Goal: Task Accomplishment & Management: Complete application form

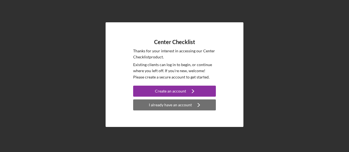
click at [168, 104] on div "I already have an account" at bounding box center [170, 104] width 43 height 11
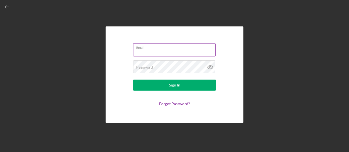
click at [162, 50] on input "Email" at bounding box center [174, 49] width 82 height 13
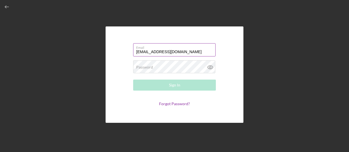
type input "[EMAIL_ADDRESS][DOMAIN_NAME]"
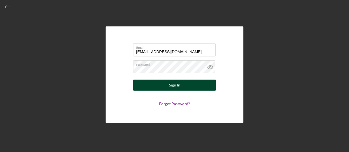
click at [175, 84] on div "Sign In" at bounding box center [174, 85] width 11 height 11
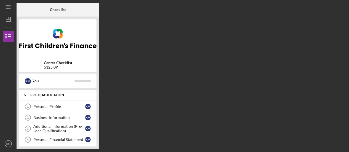
click at [46, 93] on div "Pre-Qualification" at bounding box center [59, 94] width 59 height 3
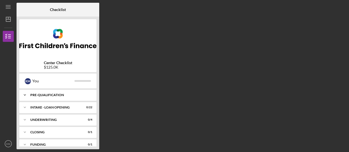
click at [46, 93] on div "Icon/Expander Pre-Qualification 0 / 12" at bounding box center [57, 94] width 77 height 11
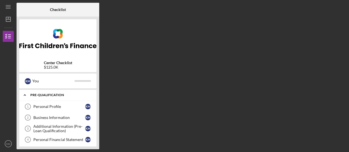
click at [46, 93] on div "Icon/Expander Pre-Qualification 0 / 12" at bounding box center [57, 94] width 77 height 11
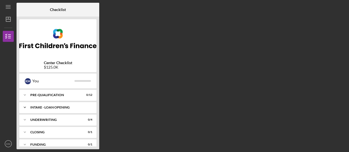
click at [49, 107] on div "INTAKE - LOAN OPENING" at bounding box center [59, 107] width 59 height 3
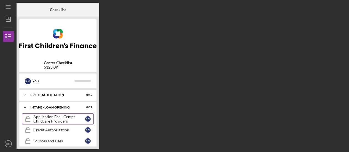
click at [48, 117] on div "Application Fee - Center Childcare Providers" at bounding box center [59, 119] width 52 height 9
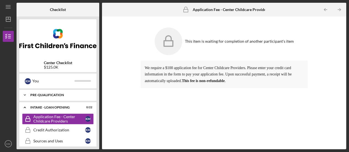
click at [47, 93] on div "Icon/Expander Pre-Qualification 0 / 12" at bounding box center [57, 94] width 77 height 11
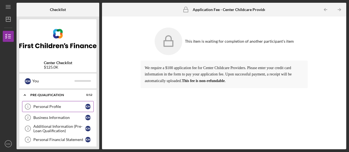
click at [44, 107] on div "Personal Profile" at bounding box center [59, 106] width 52 height 4
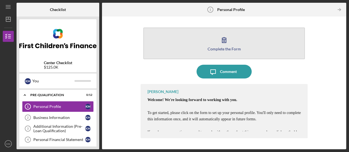
click at [219, 47] on div "Complete the Form" at bounding box center [223, 49] width 33 height 4
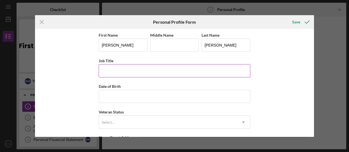
click at [116, 68] on input "Job Title" at bounding box center [174, 70] width 151 height 13
type input "Owner"
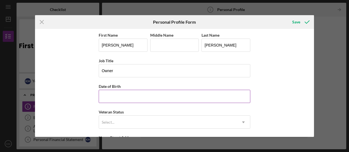
click at [105, 97] on input "Date of Birth" at bounding box center [174, 96] width 151 height 13
type input "[DATE]"
click at [312, 71] on div "First Name [PERSON_NAME] Middle Name Last Name [PERSON_NAME] Job Title Owner Da…" at bounding box center [174, 83] width 279 height 108
drag, startPoint x: 312, startPoint y: 71, endPoint x: 312, endPoint y: 79, distance: 7.7
click at [312, 79] on div "First Name [PERSON_NAME] Middle Name Last Name [PERSON_NAME] Job Title Owner Da…" at bounding box center [174, 83] width 279 height 108
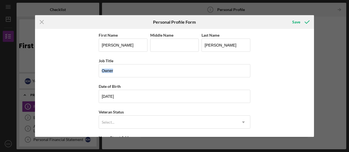
click at [301, 72] on div "First Name [PERSON_NAME] Middle Name Last Name [PERSON_NAME] Job Title Owner Da…" at bounding box center [174, 83] width 279 height 108
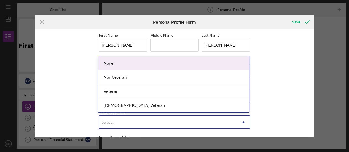
click at [243, 121] on use at bounding box center [243, 122] width 3 height 2
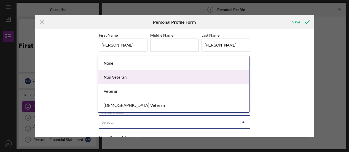
click at [119, 77] on div "Non Veteran" at bounding box center [173, 77] width 151 height 14
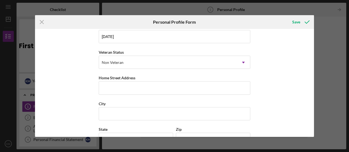
scroll to position [61, 0]
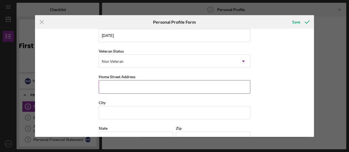
click at [113, 85] on input "Home Street Address" at bounding box center [174, 86] width 151 height 13
type input "2305 ARGONNE DR [PERSON_NAME]"
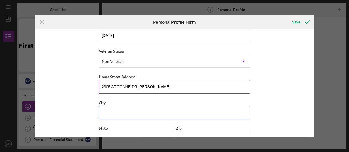
type input "COLUMBIA HEIGHTS"
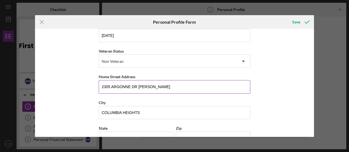
type input "MN"
type input "55421"
type input "[GEOGRAPHIC_DATA]"
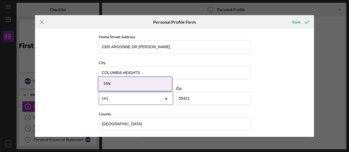
scroll to position [101, 0]
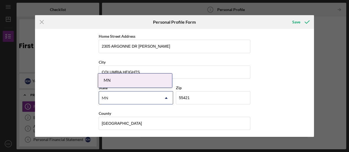
click at [142, 81] on div "MN" at bounding box center [135, 81] width 74 height 14
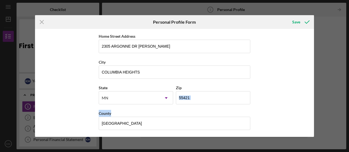
drag, startPoint x: 312, startPoint y: 115, endPoint x: 312, endPoint y: 101, distance: 14.0
click at [312, 101] on div "First Name [PERSON_NAME] Middle Name Last Name [PERSON_NAME] Job Title Owner Da…" at bounding box center [174, 83] width 279 height 108
click at [41, 22] on line at bounding box center [42, 22] width 4 height 4
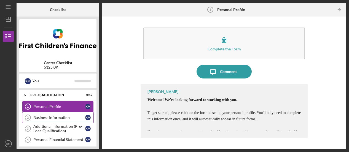
click at [47, 117] on div "Business Information" at bounding box center [59, 117] width 52 height 4
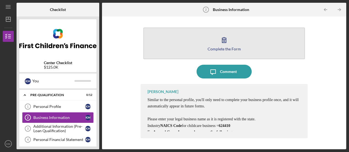
click at [222, 40] on icon "button" at bounding box center [224, 39] width 4 height 5
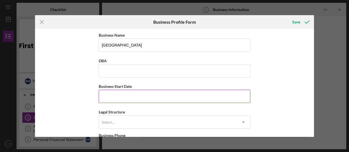
click at [108, 98] on input "Business Start Date" at bounding box center [174, 96] width 151 height 13
type input "[DATE]"
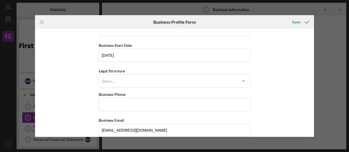
scroll to position [43, 0]
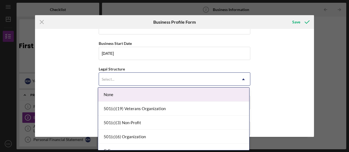
click at [242, 79] on use at bounding box center [243, 79] width 3 height 2
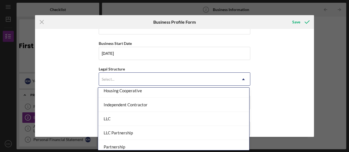
scroll to position [75, 0]
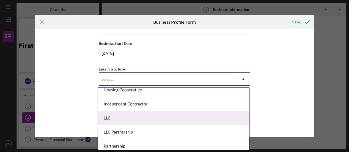
click at [115, 118] on div "LLC" at bounding box center [173, 118] width 151 height 14
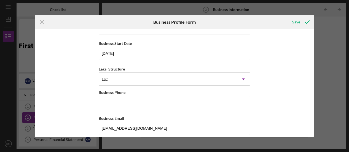
click at [118, 104] on input "Business Phone" at bounding box center [174, 102] width 151 height 13
type input "[PHONE_NUMBER]"
type input "[STREET_ADDRESS]"
type input "[GEOGRAPHIC_DATA]"
type input "MN"
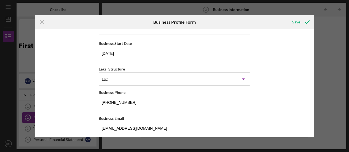
type input "55113"
type input "MN"
type input "[PHONE_NUMBER]"
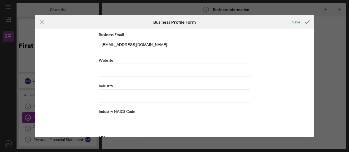
scroll to position [131, 0]
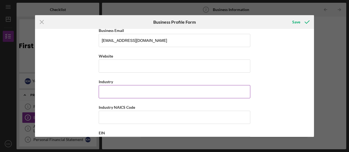
click at [110, 91] on input "Industry" at bounding box center [174, 91] width 151 height 13
type input "Childcare Center"
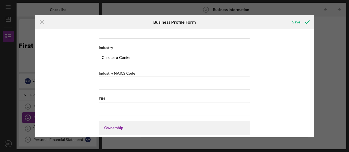
scroll to position [162, 0]
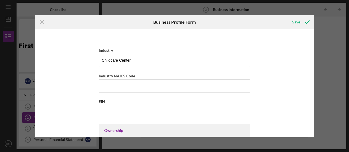
click at [111, 110] on input "EIN" at bounding box center [174, 111] width 151 height 13
paste input "[US_EMPLOYER_IDENTIFICATION_NUMBER]"
type input "[US_EMPLOYER_IDENTIFICATION_NUMBER]"
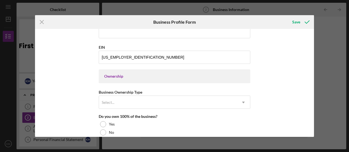
scroll to position [218, 0]
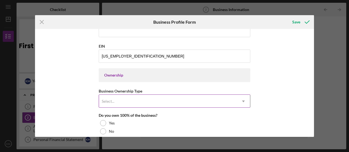
click at [241, 99] on icon "Icon/Dropdown Arrow" at bounding box center [243, 101] width 13 height 13
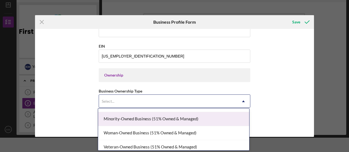
scroll to position [14, 0]
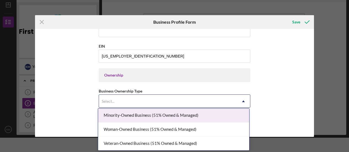
click at [158, 114] on div "Minority-Owned Business (51% Owned & Managed)" at bounding box center [173, 115] width 151 height 14
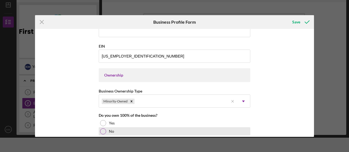
click at [104, 129] on div at bounding box center [103, 131] width 6 height 6
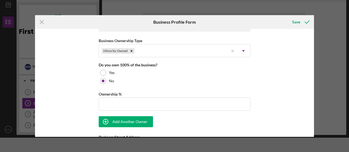
scroll to position [273, 0]
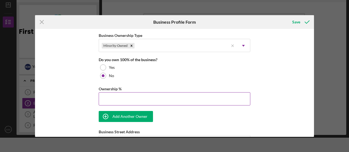
click at [105, 98] on input "Ownership %" at bounding box center [174, 98] width 151 height 13
type input "50.00%"
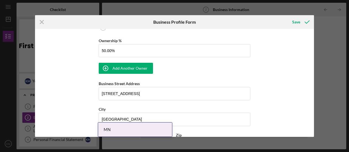
scroll to position [322, 0]
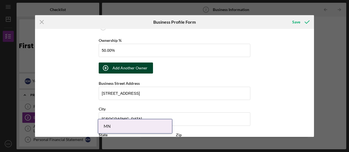
click at [130, 65] on div "Add Another Owner" at bounding box center [129, 68] width 35 height 11
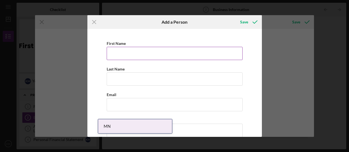
click at [119, 53] on input "First Name" at bounding box center [175, 53] width 136 height 13
type input "Hana"
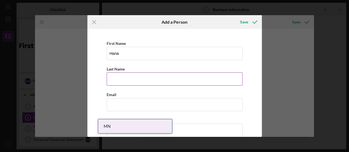
click at [115, 78] on input "Last Name" at bounding box center [175, 78] width 136 height 13
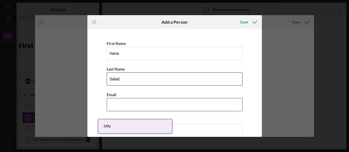
type input "Salad"
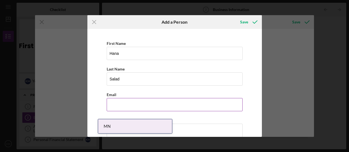
click at [112, 107] on input "Business Email" at bounding box center [175, 104] width 136 height 13
paste input "[EMAIL_ADDRESS][DOMAIN_NAME]"
click at [117, 104] on input "[EMAIL_ADDRESS][DOMAIN_NAME]" at bounding box center [175, 104] width 136 height 13
type input "[EMAIL_ADDRESS][DOMAIN_NAME]"
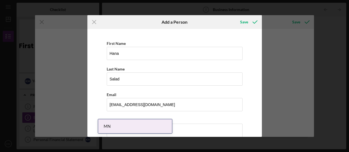
click at [68, 106] on div "Icon/Menu Close Add a Person Save First Name [PERSON_NAME] Last Name Salad Emai…" at bounding box center [174, 76] width 349 height 152
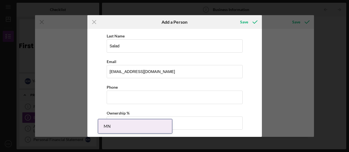
scroll to position [41, 0]
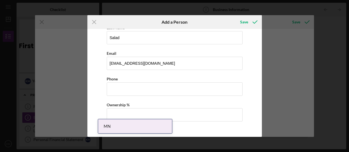
click at [130, 125] on div "MN" at bounding box center [135, 126] width 74 height 14
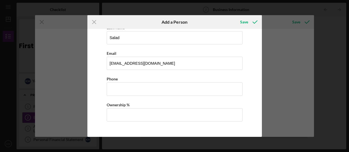
scroll to position [381, 0]
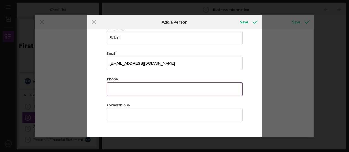
click at [118, 89] on input "Business Phone" at bounding box center [175, 88] width 136 height 13
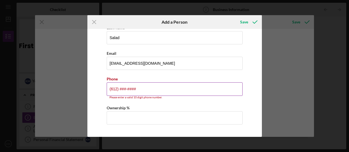
click at [144, 88] on input "(612) ###-####" at bounding box center [175, 88] width 136 height 13
type input "(6##) ###-####"
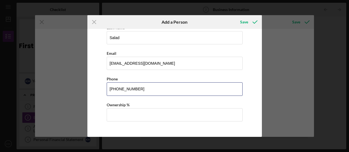
type input "[PHONE_NUMBER]"
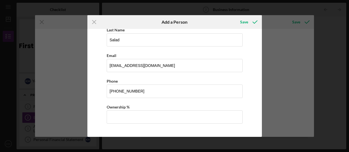
scroll to position [41, 0]
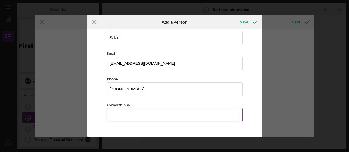
click at [123, 113] on input "Ownership %" at bounding box center [175, 114] width 136 height 13
type input "50.00%"
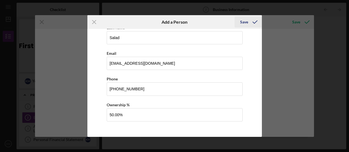
click at [243, 23] on div "Save" at bounding box center [244, 22] width 8 height 11
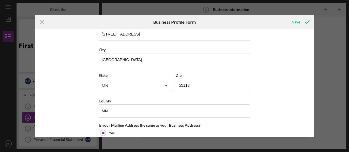
scroll to position [339, 0]
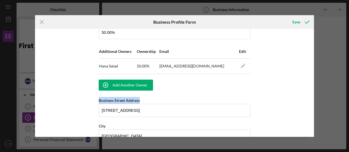
drag, startPoint x: 312, startPoint y: 90, endPoint x: 311, endPoint y: 81, distance: 8.9
click at [311, 81] on div "Business Name Bright Academy Childcare Center DBA Business Start Date [DATE] Le…" at bounding box center [174, 83] width 279 height 108
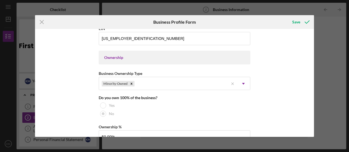
scroll to position [219, 0]
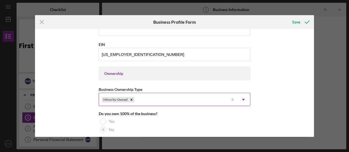
click at [242, 99] on use at bounding box center [243, 100] width 3 height 2
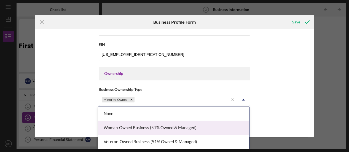
click at [154, 127] on div "Woman-Owned Business (51% Owned & Managed)" at bounding box center [173, 128] width 151 height 14
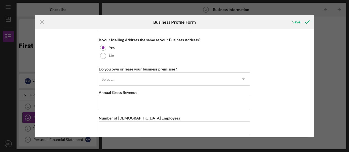
scroll to position [507, 0]
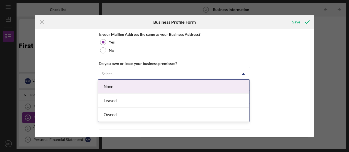
click at [243, 70] on icon "Icon/Dropdown Arrow" at bounding box center [243, 73] width 13 height 13
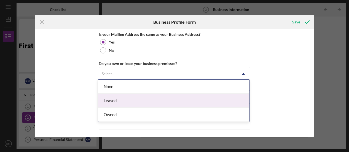
click at [111, 100] on div "Leased" at bounding box center [173, 101] width 151 height 14
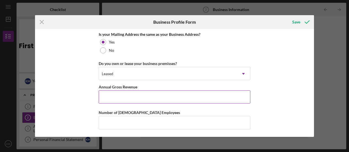
click at [112, 93] on input "Annual Gross Revenue" at bounding box center [174, 96] width 151 height 13
type input "$8"
type input "$1,200,000"
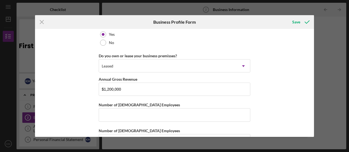
scroll to position [529, 0]
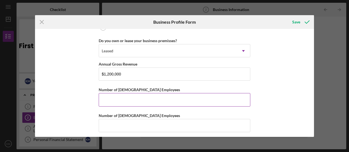
click at [112, 94] on input "Number of [DEMOGRAPHIC_DATA] Employees" at bounding box center [174, 99] width 151 height 13
type input "1"
type input "30"
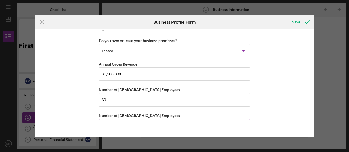
click at [105, 120] on input "Number of [DEMOGRAPHIC_DATA] Employees" at bounding box center [174, 125] width 151 height 13
type input "10"
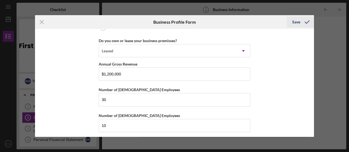
click at [296, 21] on div "Save" at bounding box center [296, 22] width 8 height 11
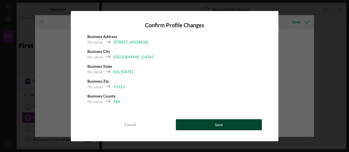
click at [218, 125] on div "Save" at bounding box center [219, 124] width 8 height 11
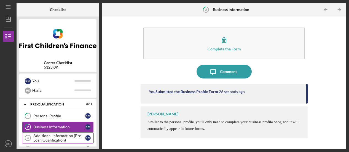
click at [56, 136] on div "Additional Information (Pre-Loan Qualification)" at bounding box center [59, 138] width 52 height 9
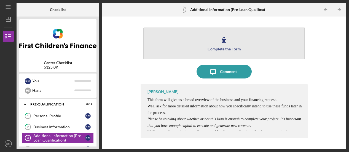
click at [221, 48] on div "Complete the Form" at bounding box center [223, 49] width 33 height 4
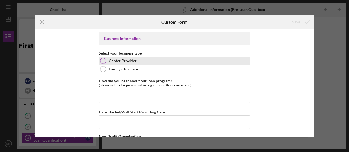
click at [102, 62] on div at bounding box center [103, 61] width 6 height 6
click at [103, 61] on div at bounding box center [103, 61] width 0 height 0
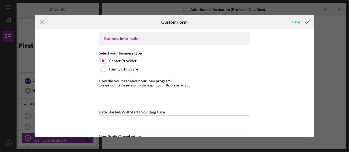
click at [104, 94] on input "How did you hear about our loan program?" at bounding box center [174, 96] width 151 height 13
click at [111, 95] on input "From who owns another daycare" at bounding box center [174, 96] width 151 height 13
click at [173, 96] on input "From a friend who owns another daycare" at bounding box center [174, 96] width 151 height 13
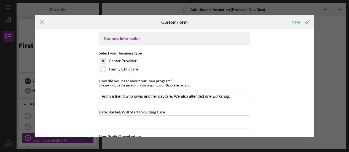
type input "From a friend who owns another daycare. We also attended one workshop."
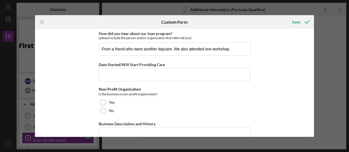
scroll to position [50, 0]
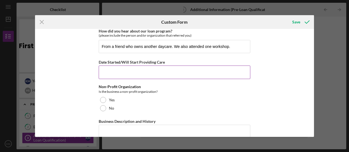
click at [108, 70] on input "Date Started/Will Start Providing Care" at bounding box center [174, 72] width 151 height 13
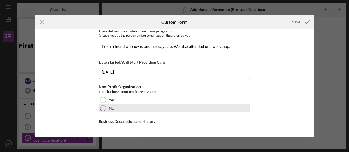
type input "[DATE]"
click at [102, 108] on div at bounding box center [103, 108] width 6 height 6
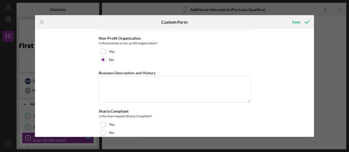
scroll to position [99, 0]
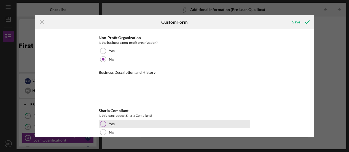
click at [102, 123] on div at bounding box center [103, 124] width 6 height 6
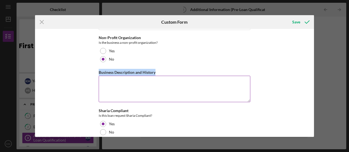
drag, startPoint x: 98, startPoint y: 71, endPoint x: 155, endPoint y: 72, distance: 57.3
click at [155, 72] on div "Business Description and History" at bounding box center [174, 72] width 151 height 7
copy label "Business Description and History"
click at [116, 86] on textarea "Business Description and History" at bounding box center [174, 89] width 151 height 26
type textarea "r"
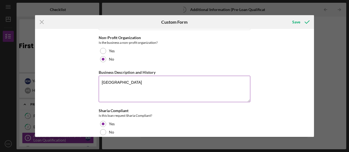
paste textarea "is a licensed childcare center serving all families, with a focus on supporting…"
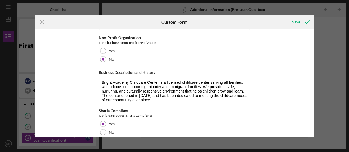
scroll to position [0, 0]
click at [133, 93] on textarea "Bright Academy Childcare Center is a licensed childcare center serving all fami…" at bounding box center [174, 89] width 151 height 26
click at [183, 99] on textarea "Bright Academy Childcare Center is a licensed childcare center serving all fami…" at bounding box center [174, 89] width 151 height 26
type textarea "Bright Academy Childcare Center is a licensed childcare center serving all fami…"
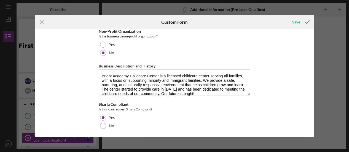
scroll to position [106, 0]
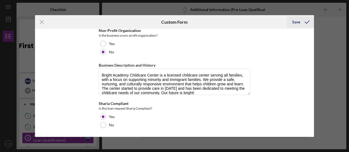
click at [295, 22] on div "Save" at bounding box center [296, 22] width 8 height 11
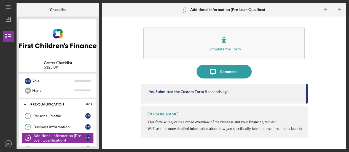
drag, startPoint x: 98, startPoint y: 73, endPoint x: 98, endPoint y: 83, distance: 9.9
click at [98, 83] on div "Center Checklist $125.0K K M You H S Hana Icon/Expander Pre-Qualification 0 / 1…" at bounding box center [58, 83] width 83 height 133
click at [99, 115] on div "Center Checklist $125.0K K M You H S Hana Icon/Expander Pre-Qualification 0 / 1…" at bounding box center [58, 83] width 83 height 133
drag, startPoint x: 98, startPoint y: 113, endPoint x: 97, endPoint y: 102, distance: 10.8
click at [97, 102] on div "Center Checklist $125.0K K M You H S Hana Icon/Expander Pre-Qualification 0 / 1…" at bounding box center [58, 83] width 83 height 133
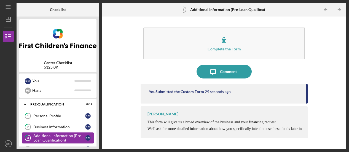
click at [73, 138] on div "Additional Information (Pre-Loan Qualification)" at bounding box center [59, 138] width 52 height 9
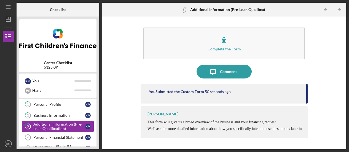
scroll to position [11, 0]
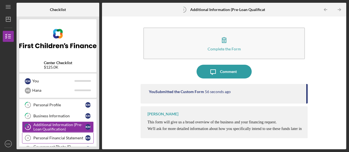
click at [59, 136] on div "Personal Financial Statement" at bounding box center [59, 138] width 52 height 4
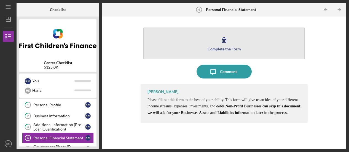
click at [220, 49] on div "Complete the Form" at bounding box center [223, 49] width 33 height 4
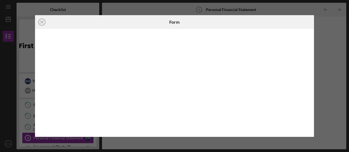
click at [25, 35] on div "Icon/Close Form" at bounding box center [174, 76] width 349 height 152
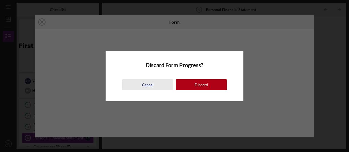
click at [151, 86] on div "Cancel" at bounding box center [148, 84] width 12 height 11
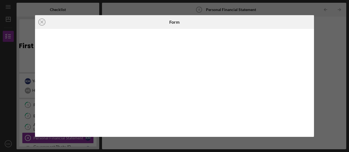
click at [27, 64] on div "Icon/Close Form" at bounding box center [174, 76] width 349 height 152
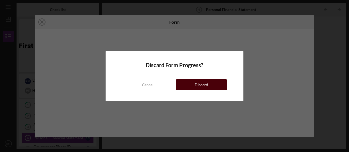
click at [205, 82] on div "Discard" at bounding box center [200, 84] width 13 height 11
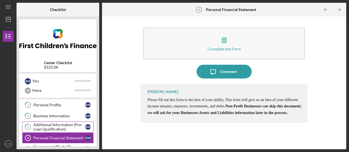
click at [55, 126] on div "Additional Information (Pre-Loan Qualification)" at bounding box center [59, 127] width 52 height 9
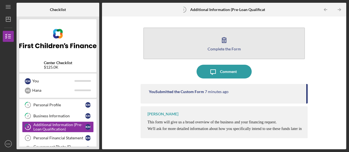
click at [219, 48] on div "Complete the Form" at bounding box center [223, 49] width 33 height 4
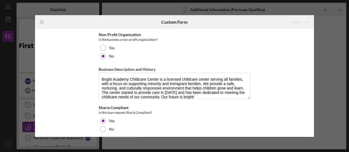
scroll to position [106, 0]
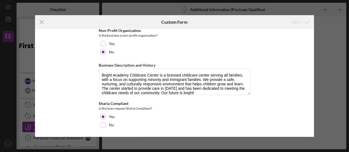
click at [302, 127] on div "Business Information Select your business type Center Provider Family Childcare…" at bounding box center [174, 83] width 279 height 108
click at [41, 21] on line at bounding box center [42, 22] width 4 height 4
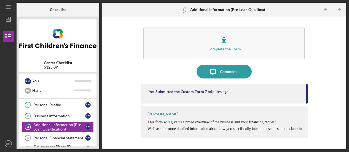
click at [143, 105] on div "You Submitted the Custom Form 7 minutes ago [PERSON_NAME] This form will give u…" at bounding box center [223, 112] width 167 height 57
click at [44, 125] on div "Additional Information (Pre-Loan Qualification)" at bounding box center [59, 127] width 52 height 9
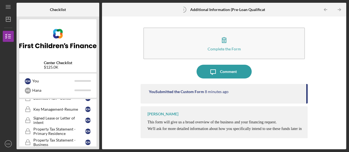
scroll to position [275, 0]
